Goal: Information Seeking & Learning: Stay updated

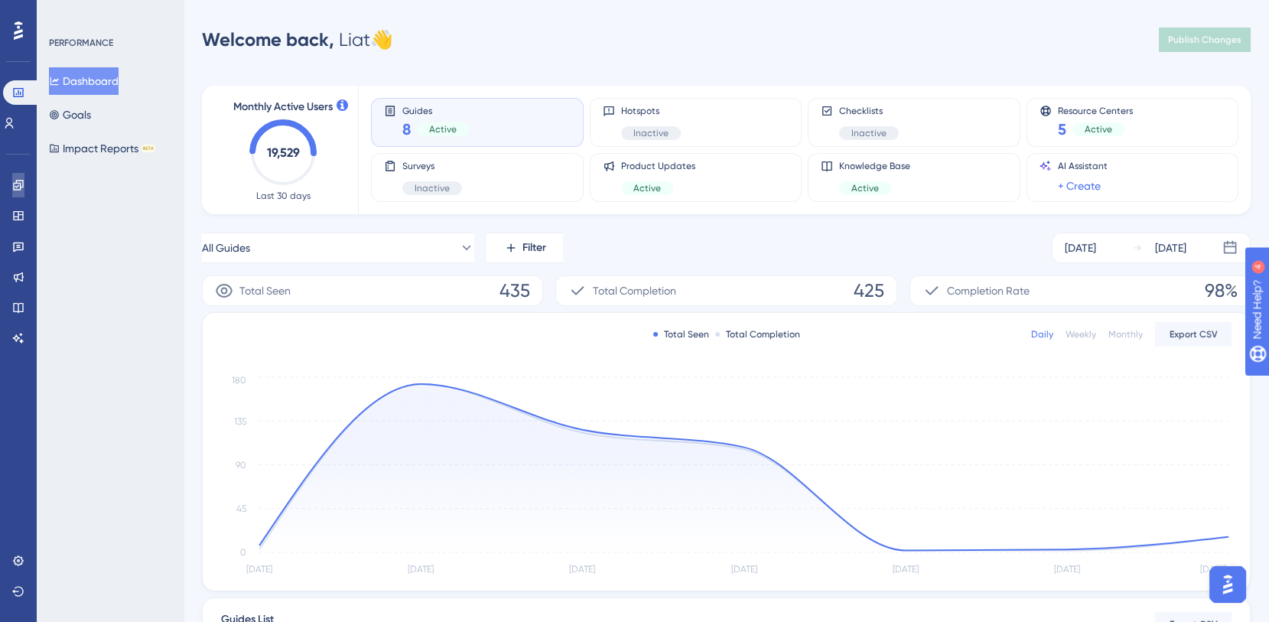
click at [12, 195] on link at bounding box center [18, 185] width 12 height 24
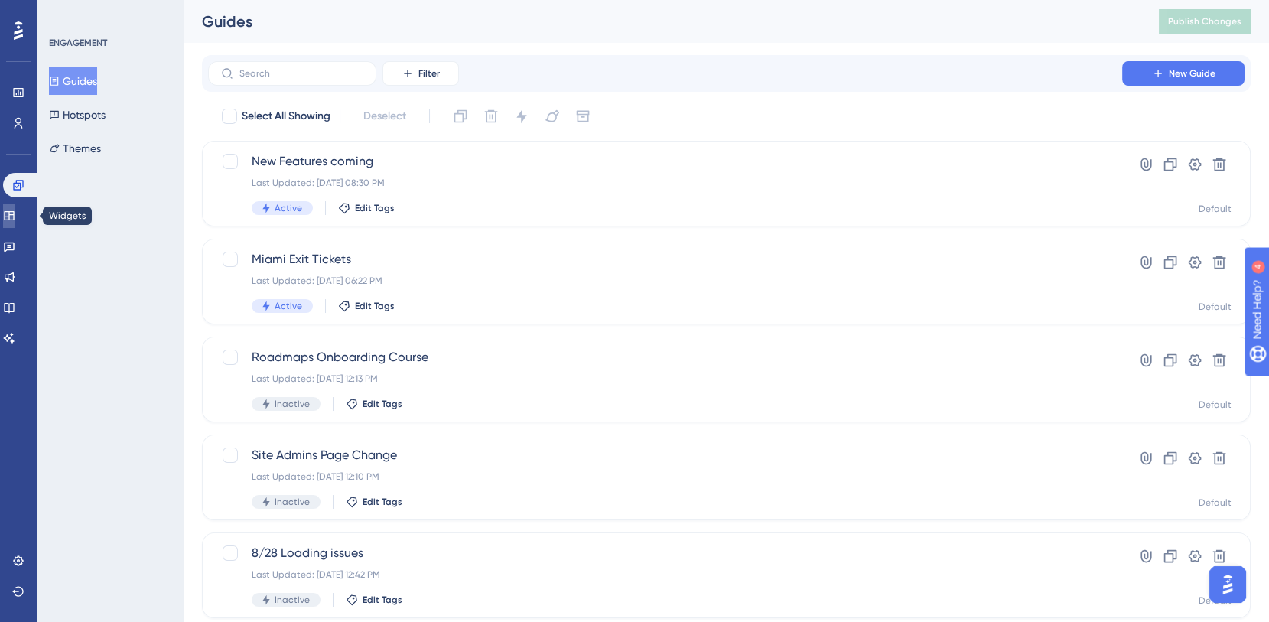
click at [15, 216] on icon at bounding box center [9, 216] width 12 height 12
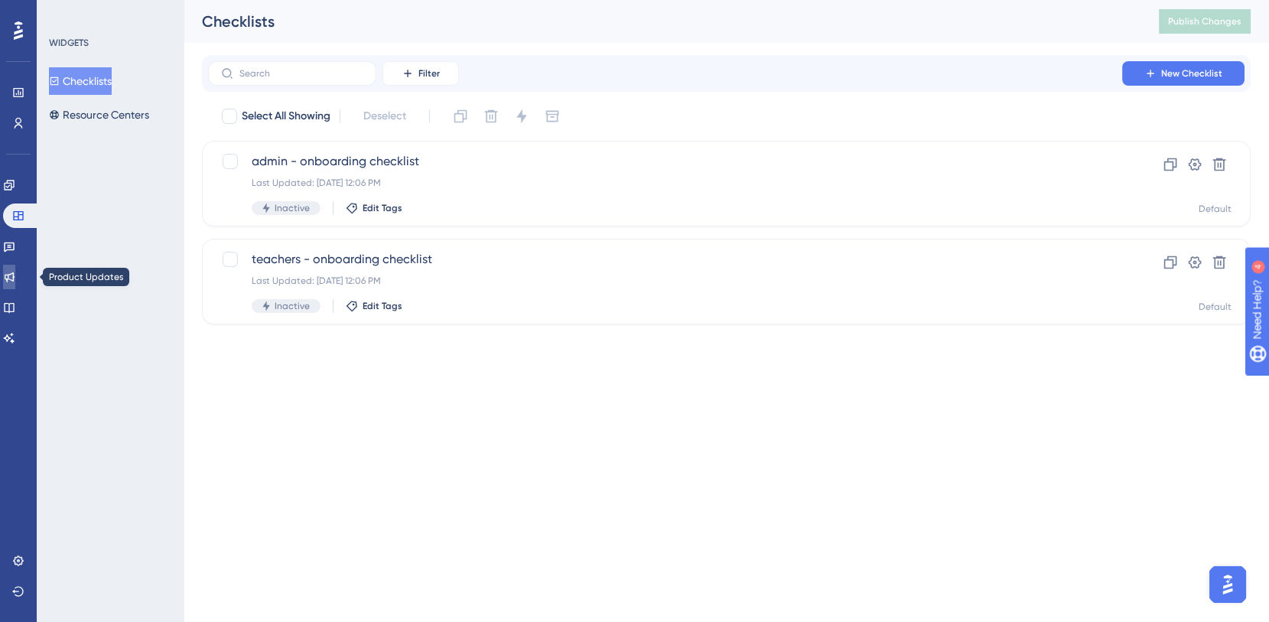
click at [15, 277] on icon at bounding box center [9, 277] width 12 height 12
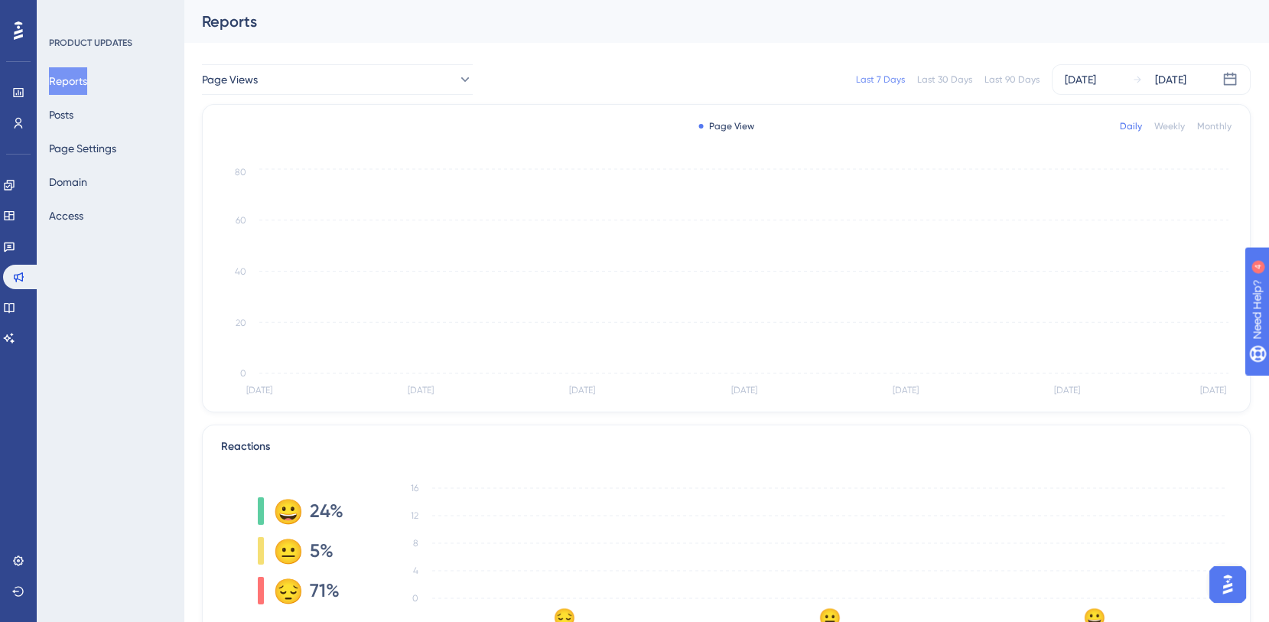
click at [93, 119] on div "Reports Posts Page Settings Domain Access" at bounding box center [111, 148] width 124 height 162
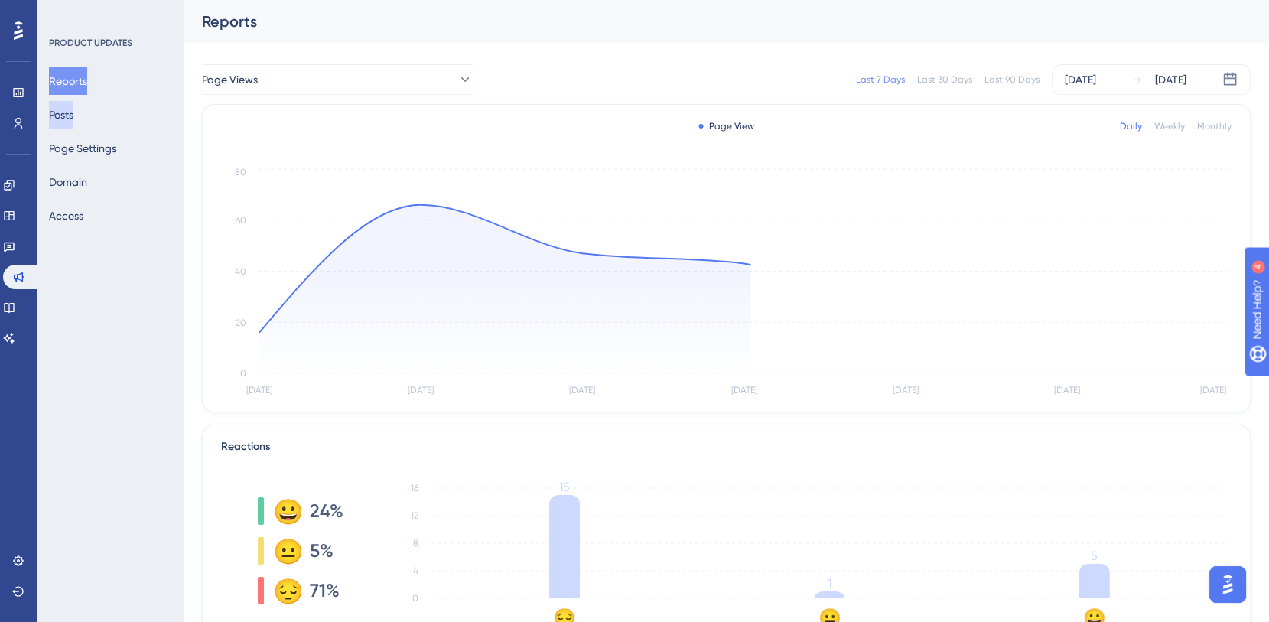
click at [70, 116] on button "Posts" at bounding box center [61, 115] width 24 height 28
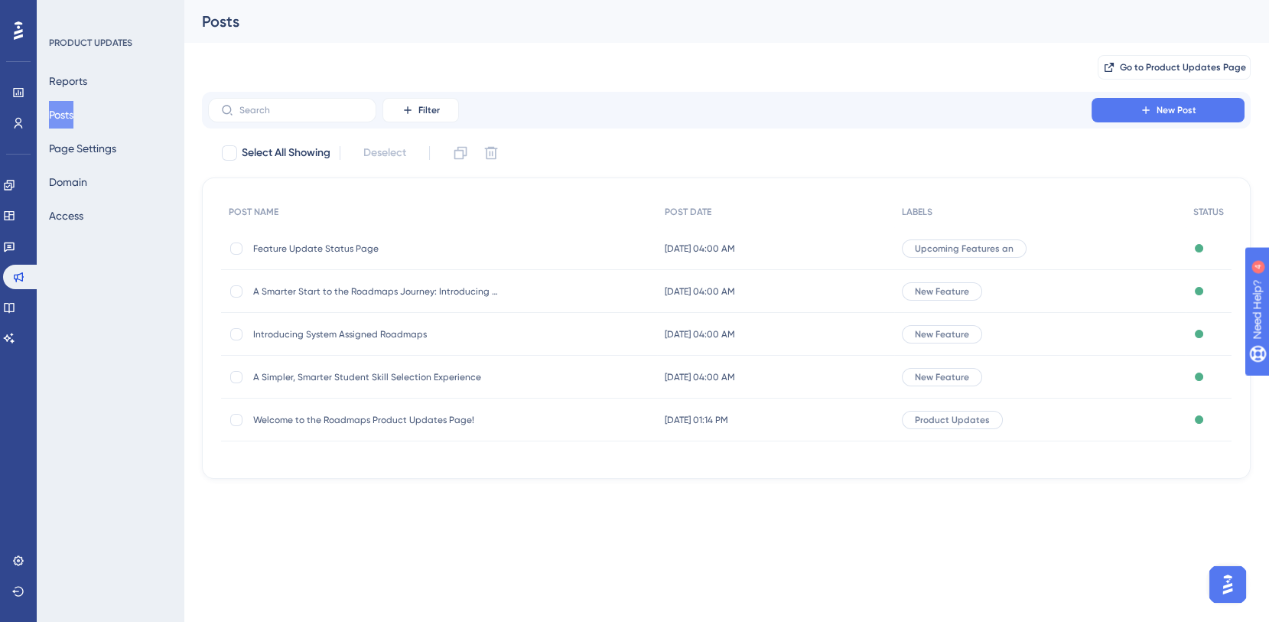
click at [425, 246] on span "Feature Update Status Page" at bounding box center [375, 249] width 245 height 12
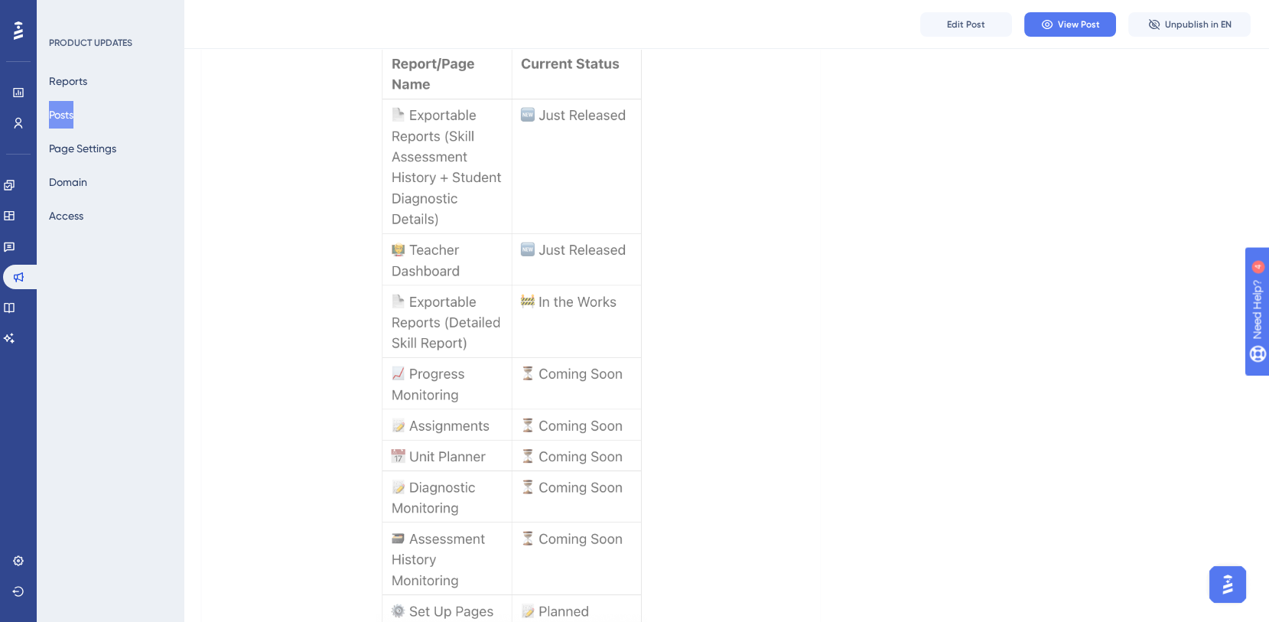
scroll to position [386, 0]
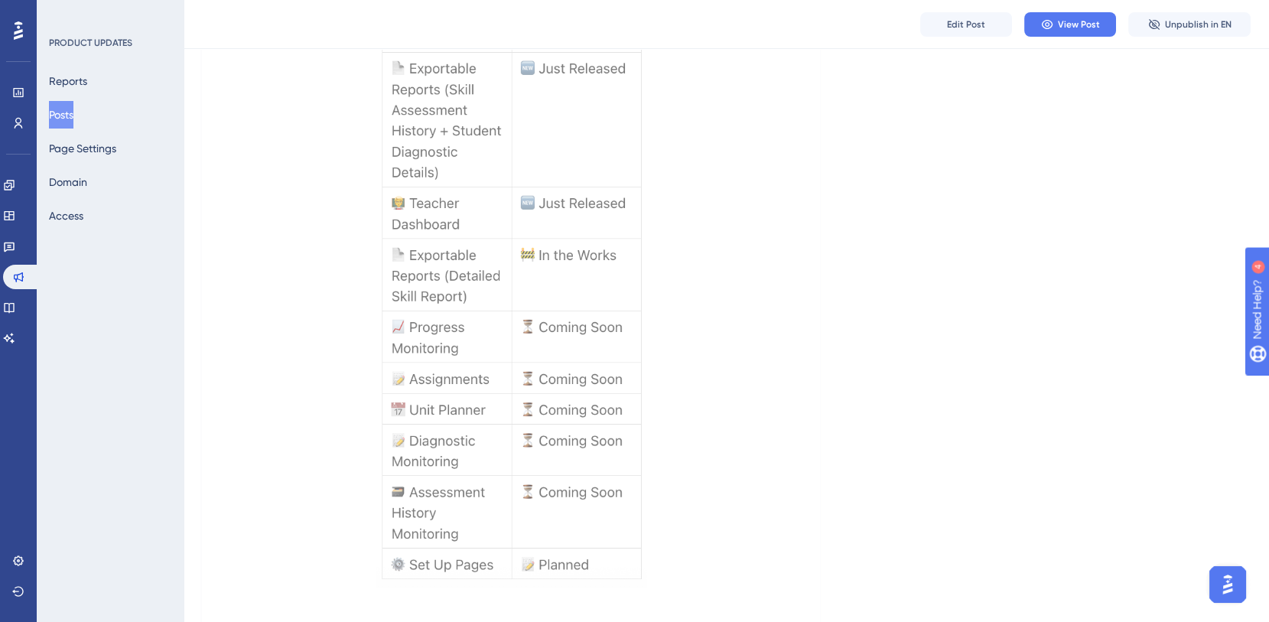
click at [566, 257] on img at bounding box center [512, 292] width 272 height 590
click at [411, 253] on img at bounding box center [512, 292] width 272 height 590
click at [158, 223] on div "Reports Posts Page Settings Domain Access" at bounding box center [111, 148] width 124 height 162
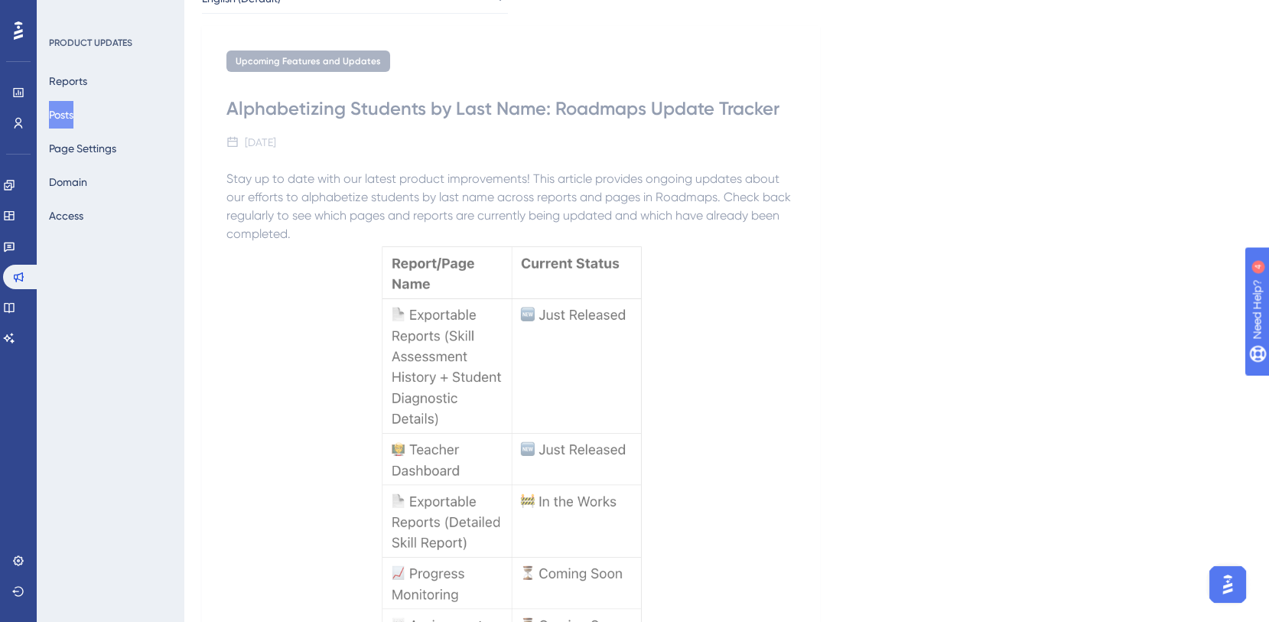
scroll to position [0, 0]
